Goal: Transaction & Acquisition: Purchase product/service

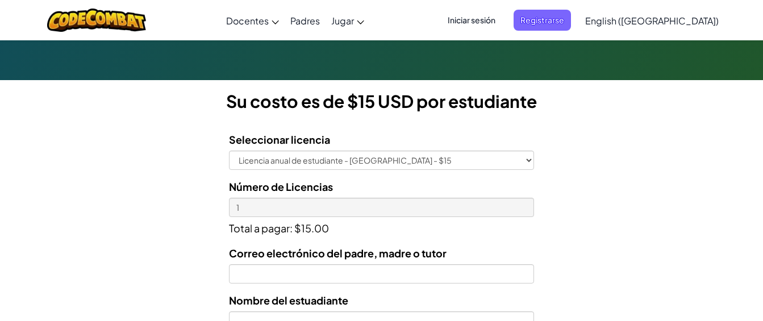
scroll to position [280, 0]
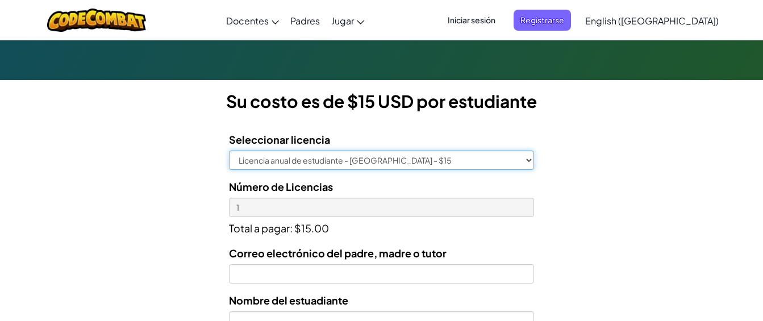
click at [530, 159] on select "Licencia anual de estudiante - [GEOGRAPHIC_DATA] - $15" at bounding box center [381, 160] width 305 height 19
click at [528, 161] on select "Licencia anual de estudiante - [GEOGRAPHIC_DATA] - $15" at bounding box center [381, 160] width 305 height 19
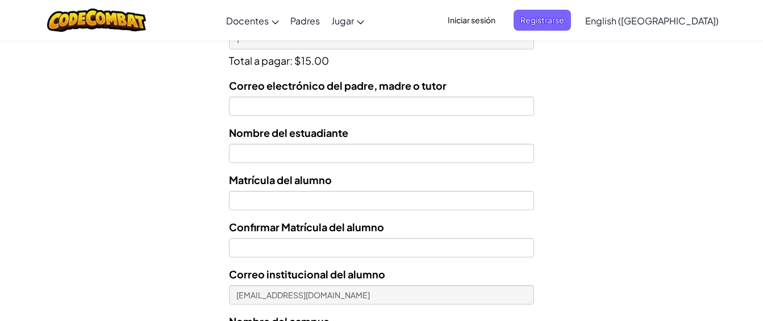
scroll to position [444, 0]
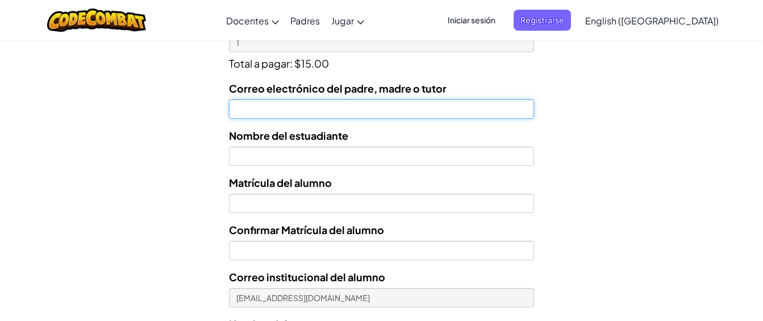
click at [403, 110] on input "Correo electrónico del padre, madre o tutor" at bounding box center [381, 108] width 305 height 19
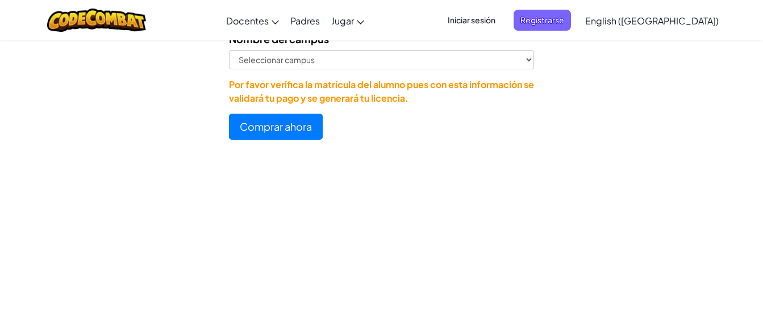
scroll to position [676, 0]
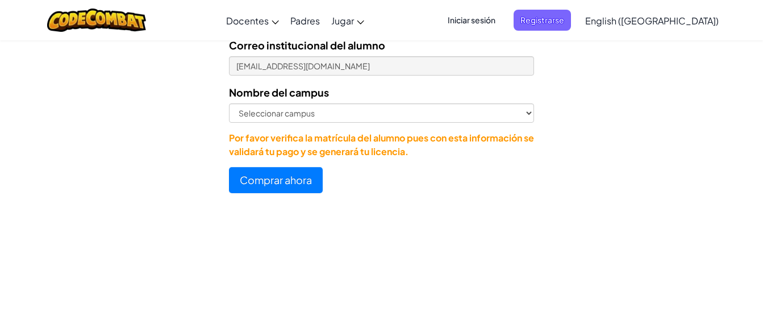
click at [486, 139] on p "Por favor verifica la matrícula del alumno pues con esta información se validar…" at bounding box center [381, 144] width 305 height 27
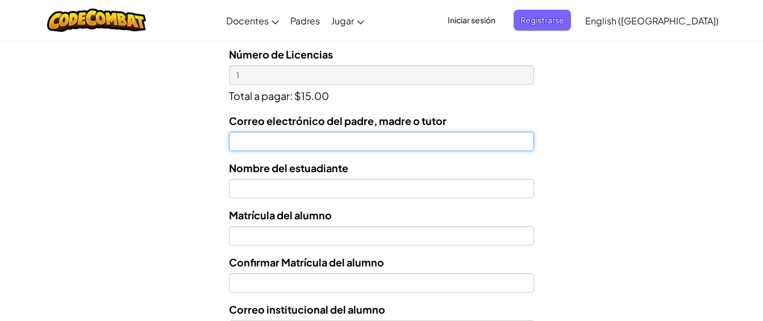
click at [486, 139] on input "Correo electrónico del padre, madre o tutor" at bounding box center [381, 141] width 305 height 19
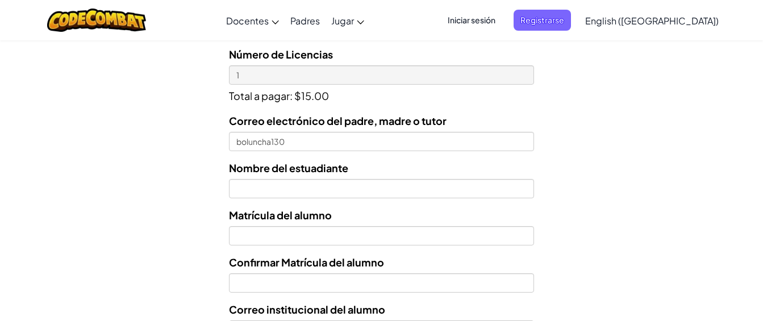
click at [311, 95] on p "Total a pagar: $15.00" at bounding box center [381, 94] width 305 height 19
click at [305, 95] on p "Total a pagar: $15.00" at bounding box center [381, 94] width 305 height 19
click at [307, 95] on p "Total a pagar: $15.00" at bounding box center [381, 94] width 305 height 19
click at [309, 95] on p "Total a pagar: $15.00" at bounding box center [381, 94] width 305 height 19
copy p "5"
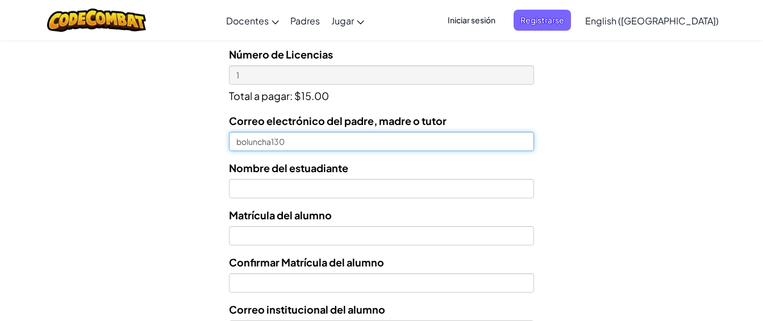
click at [245, 142] on input "boluncha130" at bounding box center [381, 141] width 305 height 19
click at [283, 139] on input "boluncha130" at bounding box center [381, 141] width 305 height 19
click at [286, 143] on input "boluncha130" at bounding box center [381, 141] width 305 height 19
paste input "5"
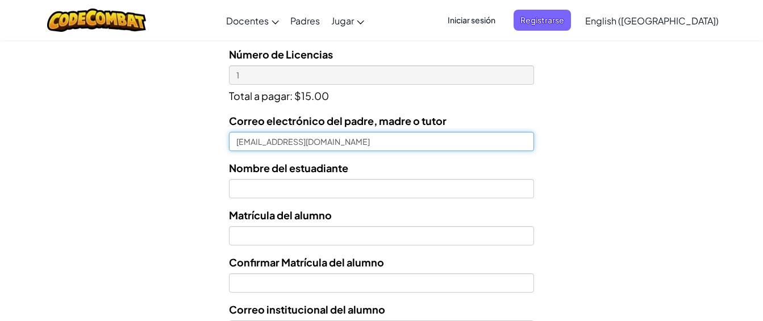
type input "[EMAIL_ADDRESS][DOMAIN_NAME]"
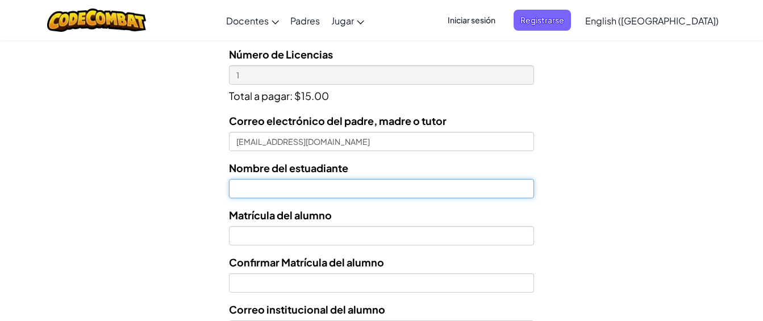
click at [278, 188] on input "text" at bounding box center [381, 188] width 305 height 19
type input "[PERSON_NAME] De La Puente [PERSON_NAME]"
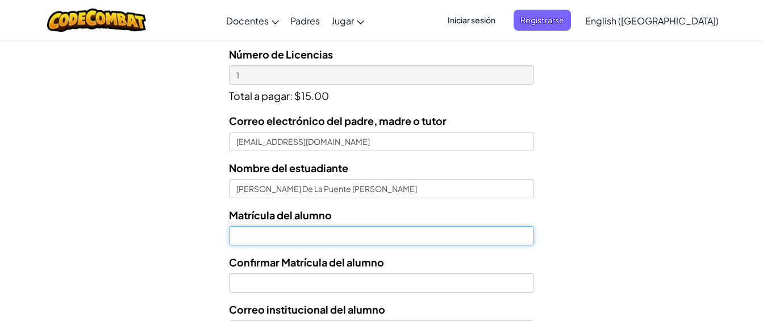
click at [269, 233] on input "Nombre del estuadiante" at bounding box center [381, 235] width 305 height 19
click at [245, 236] on input "AL07182024" at bounding box center [381, 235] width 305 height 19
type input "07182024"
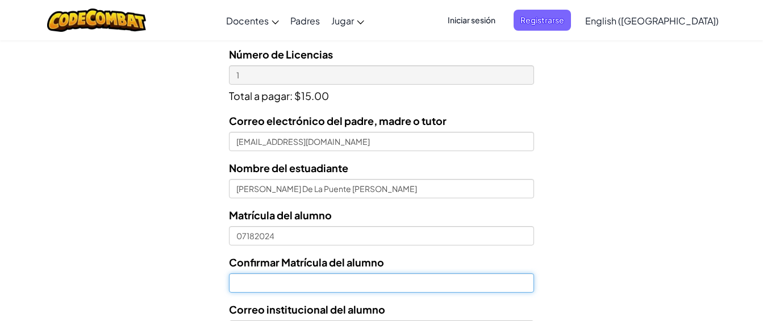
click at [245, 277] on input "Confirmar Matrícula del alumno" at bounding box center [381, 282] width 305 height 19
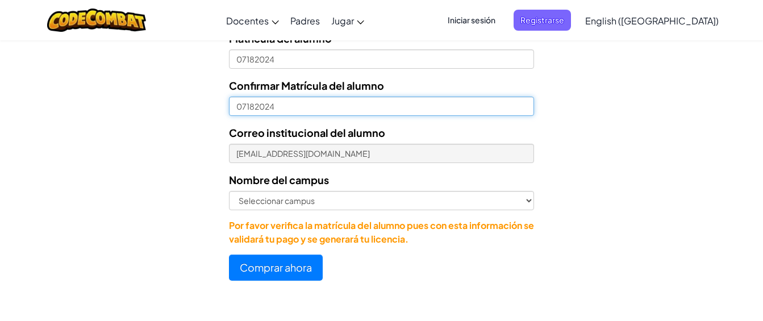
scroll to position [594, 0]
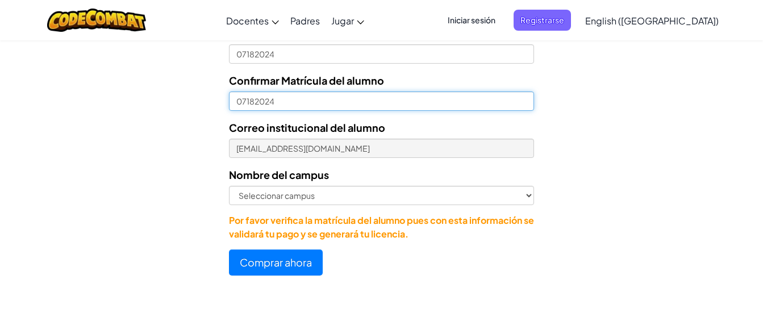
type input "07182024"
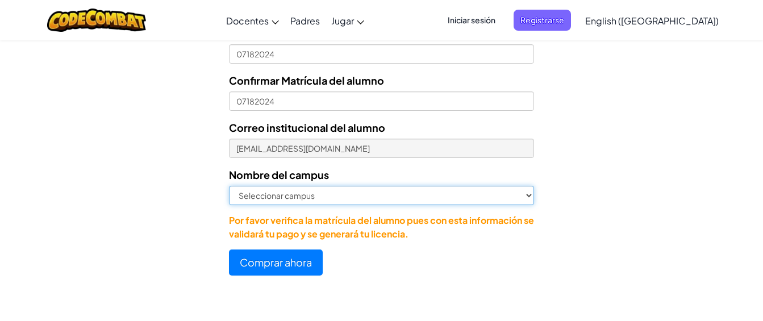
click at [530, 194] on select "Seleccionar campus [GEOGRAPHIC_DATA] Central [GEOGRAPHIC_DATA] [GEOGRAPHIC_DATA…" at bounding box center [381, 195] width 305 height 19
select select "Puebla"
click at [229, 186] on select "Seleccionar campus [GEOGRAPHIC_DATA] Central [GEOGRAPHIC_DATA] [GEOGRAPHIC_DATA…" at bounding box center [381, 195] width 305 height 19
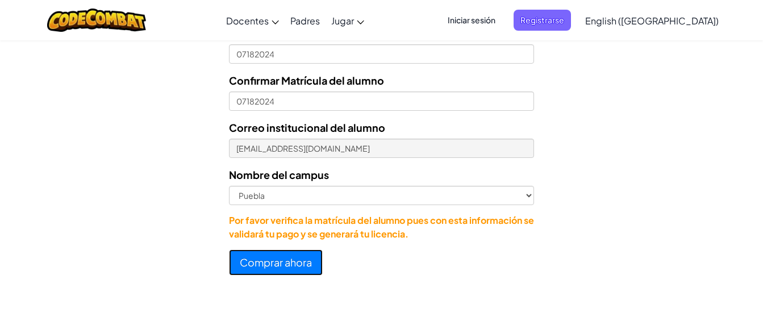
click at [275, 255] on button "Comprar ahora" at bounding box center [276, 262] width 94 height 26
